Goal: Task Accomplishment & Management: Use online tool/utility

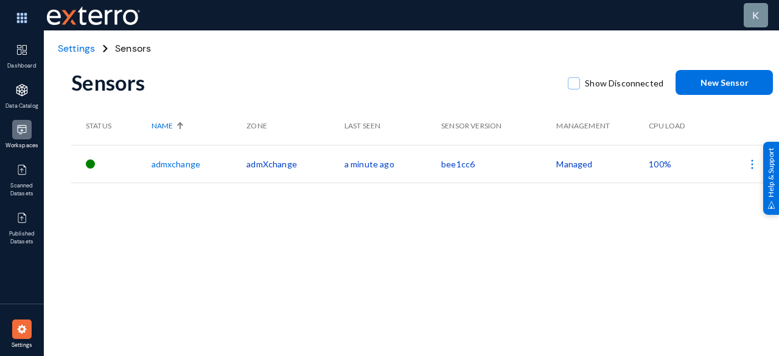
click at [19, 133] on img at bounding box center [22, 130] width 12 height 12
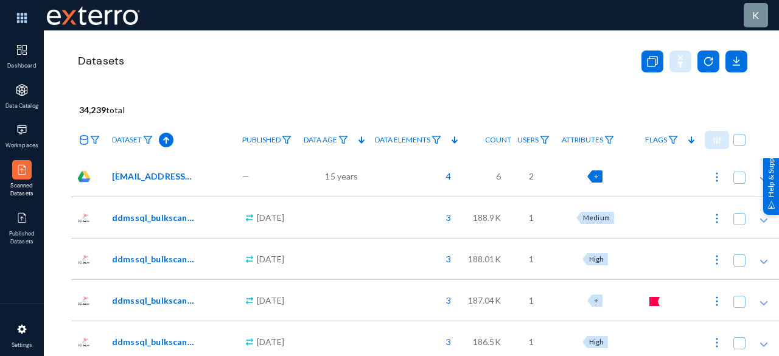
click at [602, 176] on div "+" at bounding box center [594, 176] width 15 height 12
checkbox input "true"
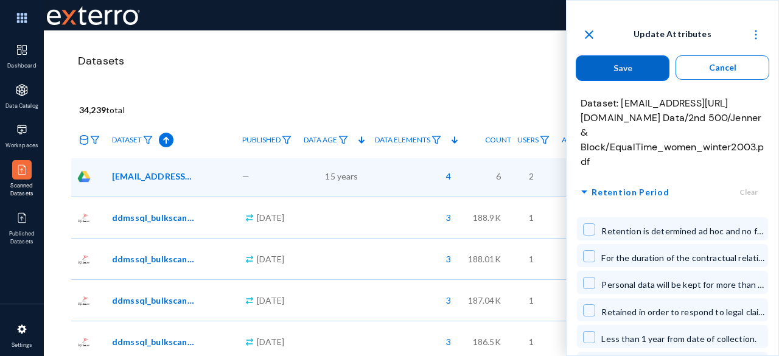
click at [754, 32] on img at bounding box center [756, 35] width 12 height 12
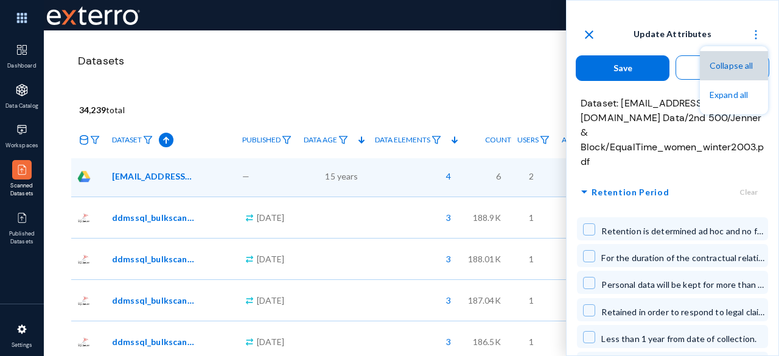
click at [738, 63] on span "Collapse all" at bounding box center [732, 65] width 44 height 10
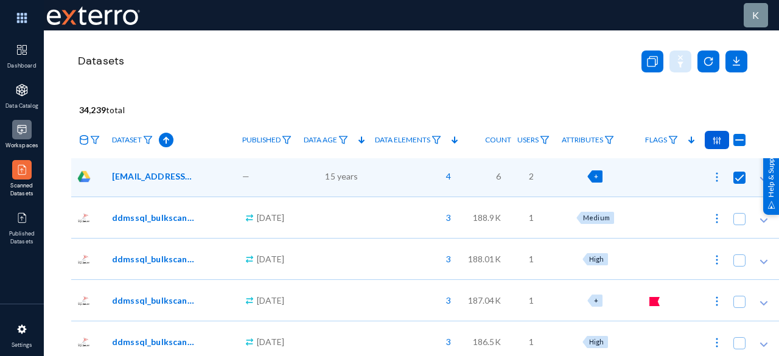
click at [23, 130] on img at bounding box center [22, 130] width 12 height 12
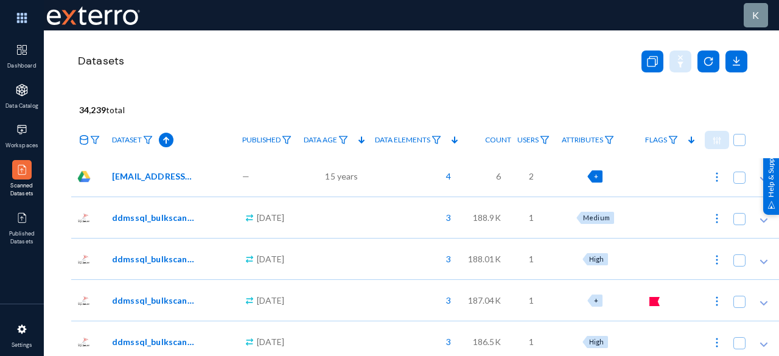
click at [598, 179] on span "+" at bounding box center [596, 176] width 4 height 8
checkbox input "true"
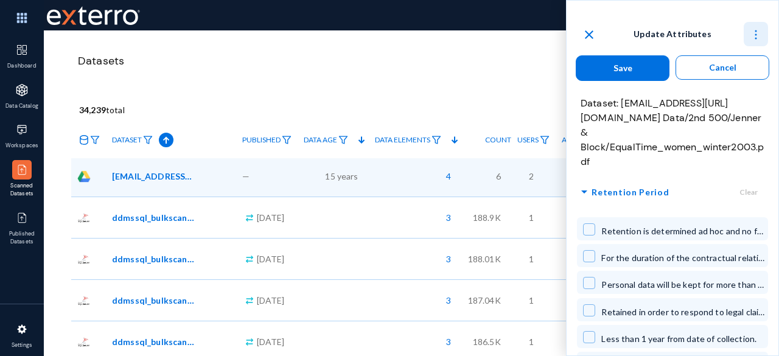
click at [752, 36] on img at bounding box center [756, 35] width 12 height 12
click at [720, 65] on span "Collapse all" at bounding box center [732, 65] width 44 height 10
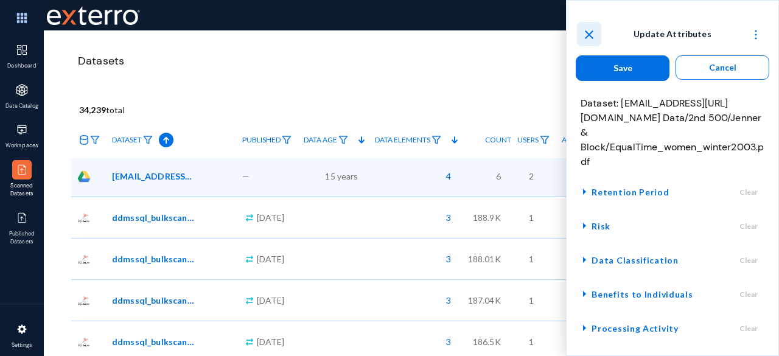
click at [589, 32] on mat-icon "close" at bounding box center [589, 34] width 15 height 15
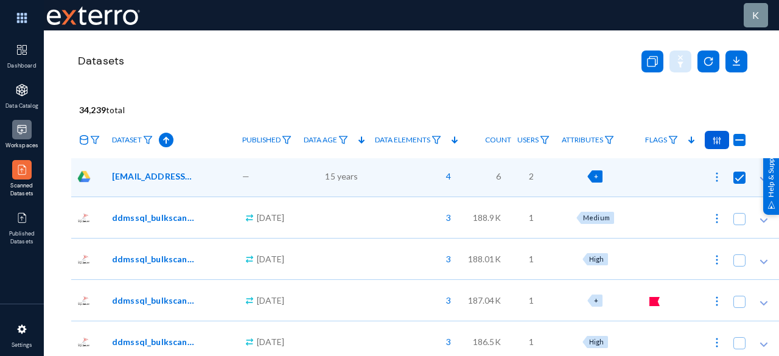
click at [18, 128] on img at bounding box center [22, 130] width 12 height 12
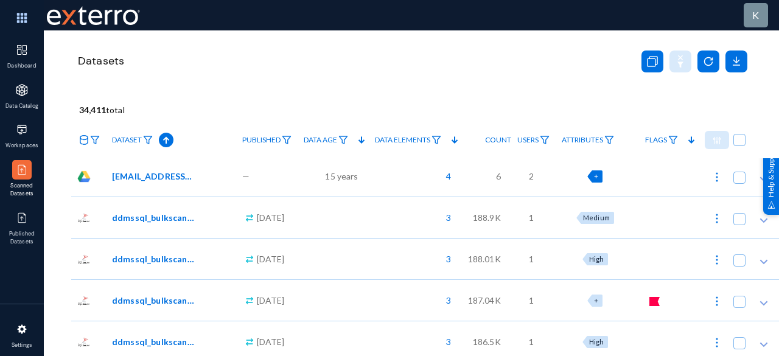
click at [598, 174] on span "+" at bounding box center [596, 176] width 4 height 8
checkbox input "true"
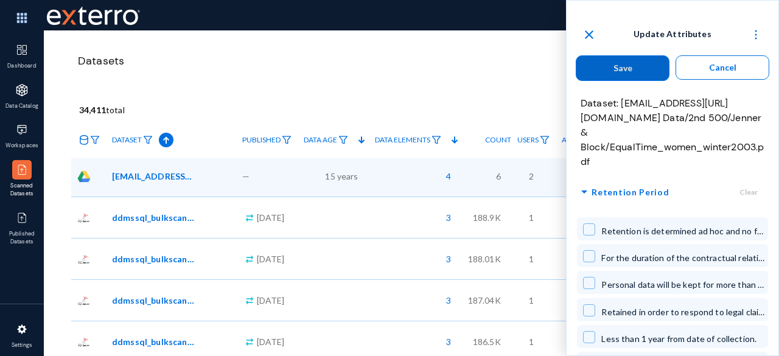
click at [756, 36] on img at bounding box center [756, 35] width 12 height 12
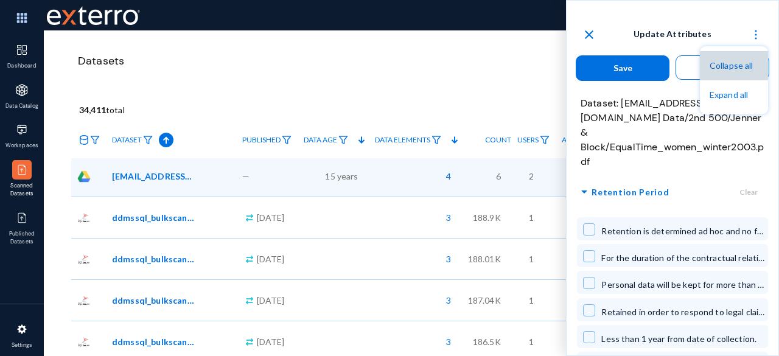
click at [732, 65] on span "Collapse all" at bounding box center [732, 65] width 44 height 10
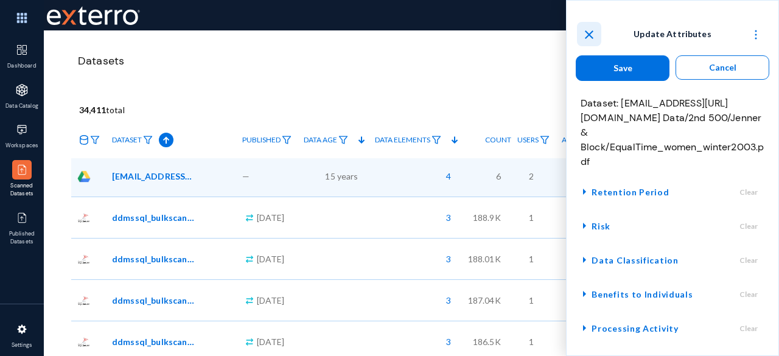
click at [589, 32] on mat-icon "close" at bounding box center [589, 34] width 15 height 15
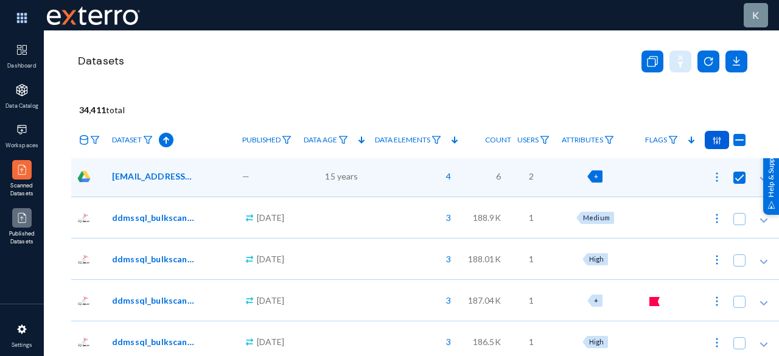
click at [22, 216] on img at bounding box center [22, 218] width 12 height 12
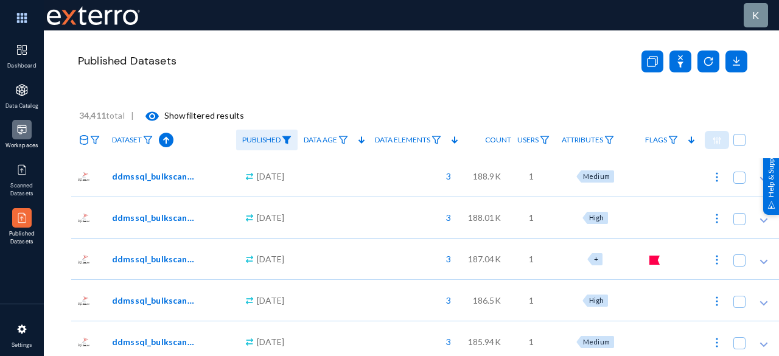
click at [24, 133] on img at bounding box center [22, 130] width 12 height 12
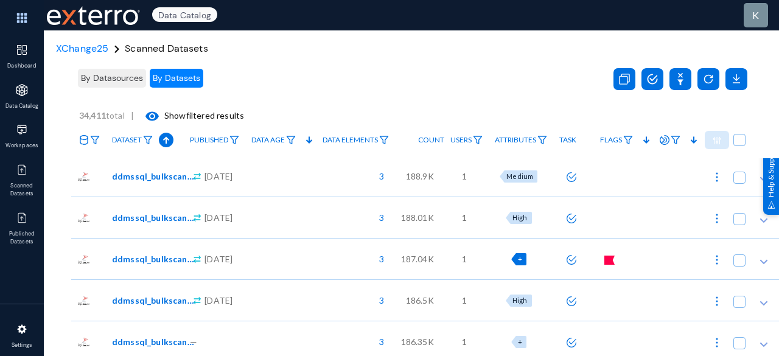
click at [522, 259] on span "+" at bounding box center [520, 259] width 4 height 8
checkbox input "true"
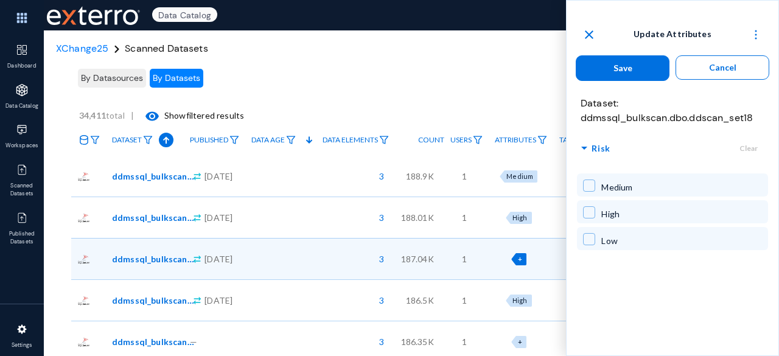
click at [587, 144] on span "arrow_drop_down" at bounding box center [584, 148] width 15 height 15
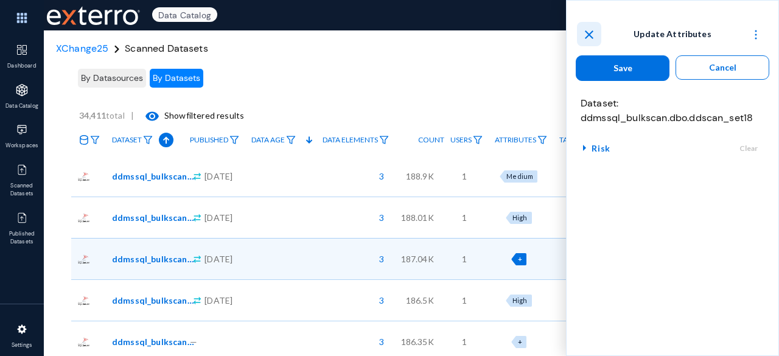
click at [594, 32] on mat-icon "close" at bounding box center [589, 34] width 15 height 15
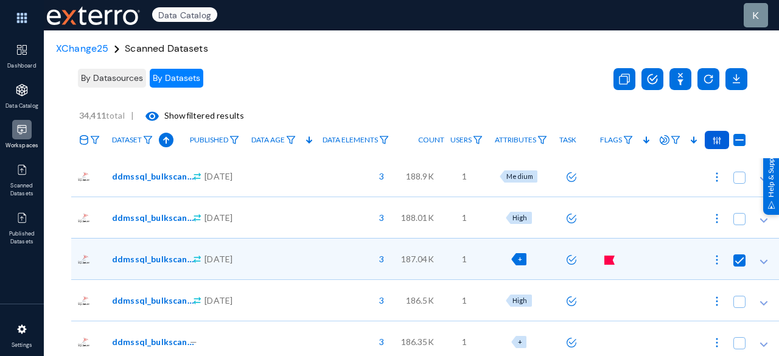
click at [21, 136] on div at bounding box center [21, 129] width 19 height 19
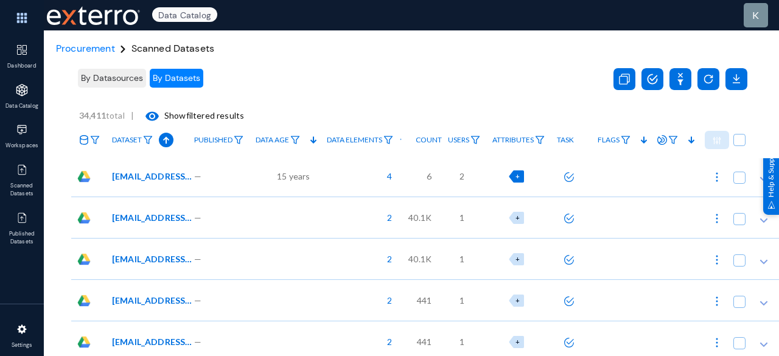
click at [519, 174] on div "+" at bounding box center [516, 176] width 15 height 12
checkbox input "true"
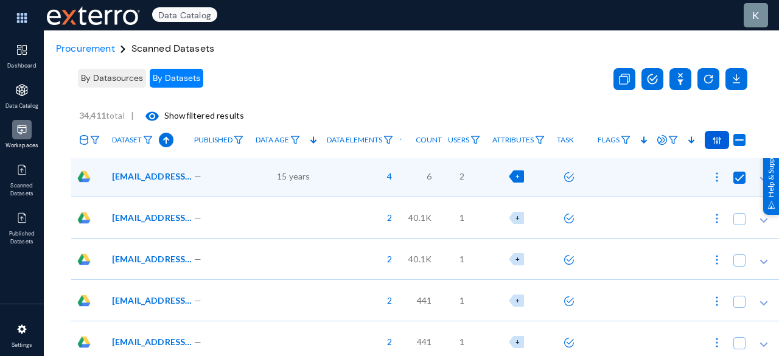
click at [21, 138] on div at bounding box center [21, 129] width 19 height 19
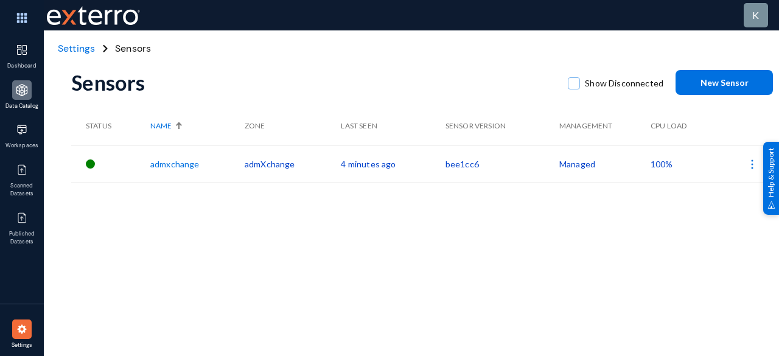
click at [22, 96] on img at bounding box center [22, 90] width 12 height 12
